Goal: Entertainment & Leisure: Consume media (video, audio)

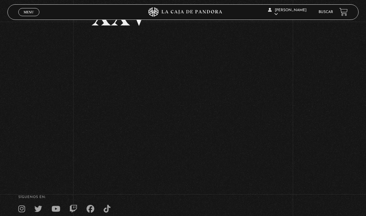
scroll to position [84, 0]
click at [1, 53] on div "Volver [DATE] Proverbios XXV" at bounding box center [183, 55] width 366 height 235
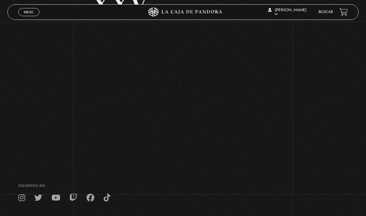
scroll to position [91, 0]
click at [354, 190] on footer "SÍguenos en: La Caja de Pandora, Derechos Reservados 2025 Realizado por" at bounding box center [183, 213] width 366 height 95
click at [26, 7] on div "Menu Cerrar" at bounding box center [73, 12] width 110 height 15
click at [30, 11] on span "Menu" at bounding box center [29, 12] width 10 height 4
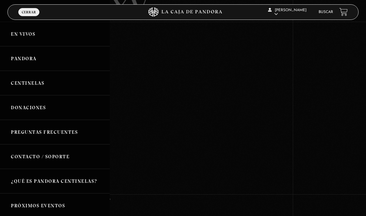
click at [18, 56] on link "Pandora" at bounding box center [55, 58] width 110 height 25
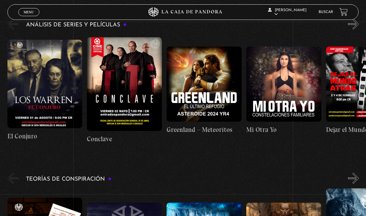
scroll to position [0, 159]
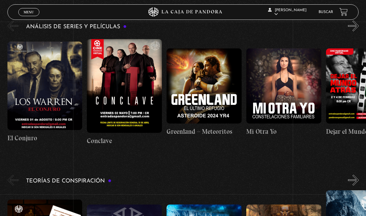
click at [225, 101] on figure at bounding box center [204, 85] width 75 height 75
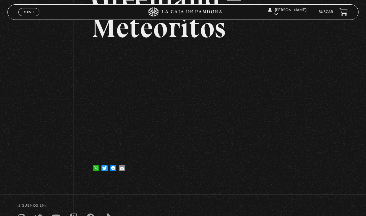
scroll to position [81, 0]
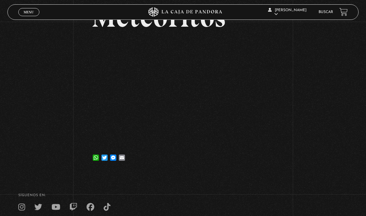
click at [319, 96] on div "Volver [DATE] [GEOGRAPHIC_DATA] – Meteoritos WhatsApp Twitter Messenger Email" at bounding box center [183, 56] width 366 height 232
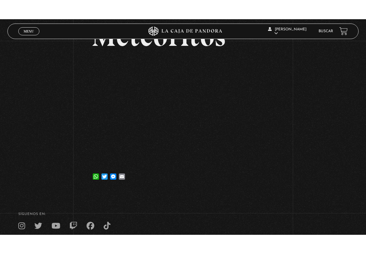
scroll to position [0, 0]
